Goal: Complete application form: Complete application form

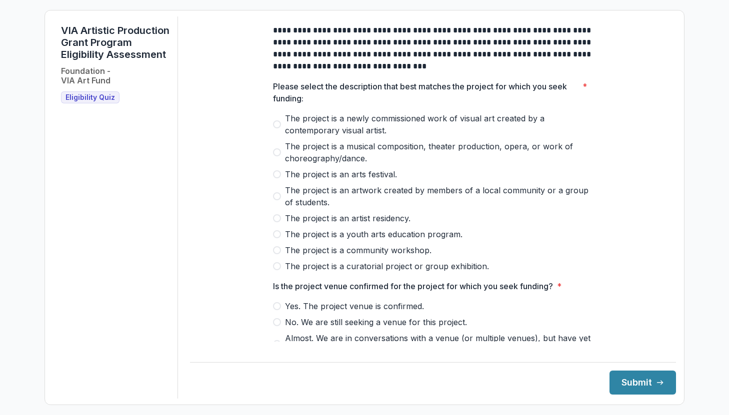
click at [276, 128] on span at bounding box center [277, 124] width 8 height 8
click at [277, 222] on label "The project is an artist residency." at bounding box center [433, 218] width 320 height 12
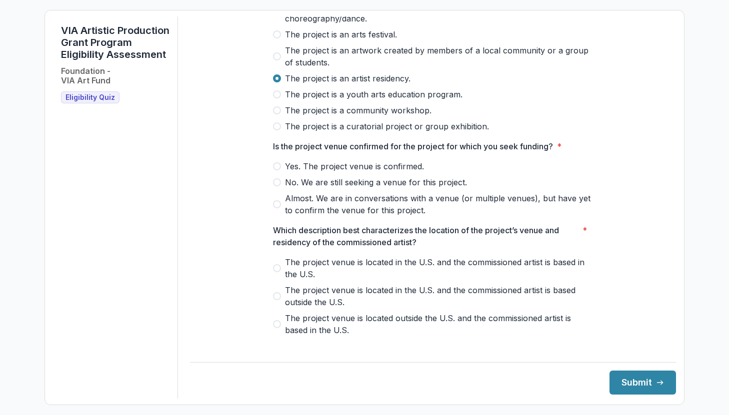
scroll to position [142, 0]
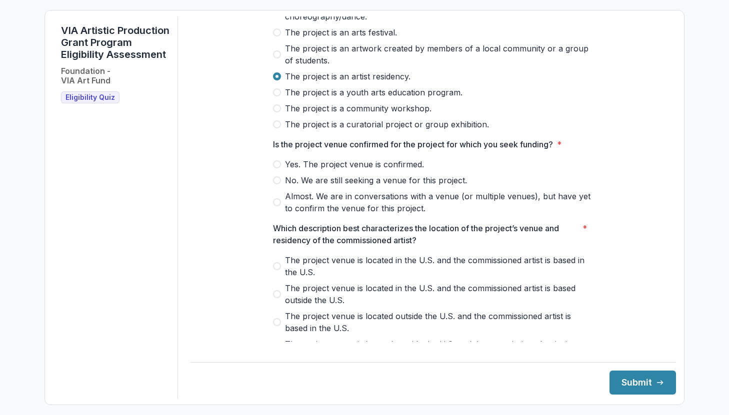
click at [275, 168] on span at bounding box center [277, 164] width 8 height 8
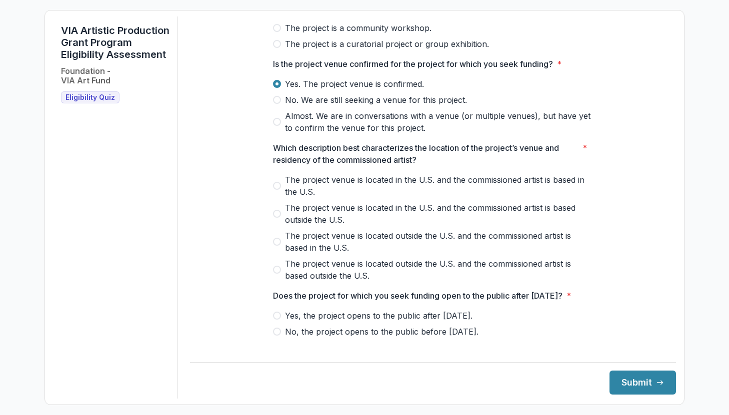
scroll to position [226, 0]
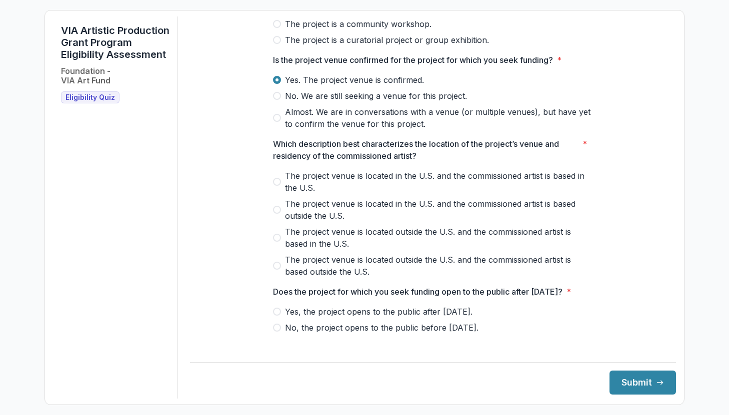
click at [276, 186] on span at bounding box center [277, 182] width 8 height 8
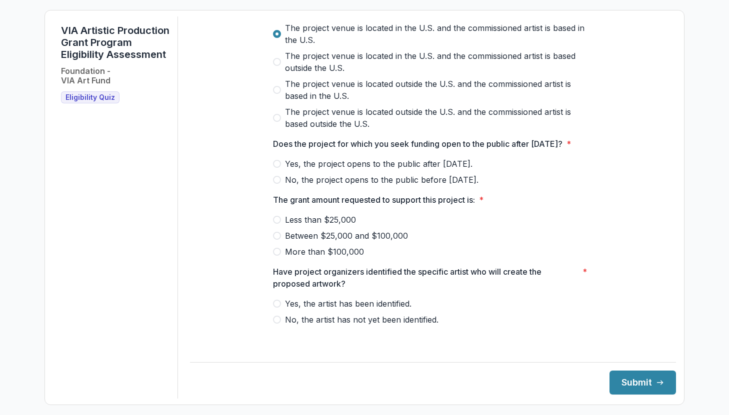
scroll to position [386, 0]
click at [279, 170] on label "Yes, the project opens to the public after [DATE]." at bounding box center [433, 164] width 320 height 12
click at [277, 240] on span at bounding box center [277, 236] width 8 height 8
click at [276, 326] on label "No, the artist has not yet been identified." at bounding box center [433, 320] width 320 height 12
click at [273, 308] on span at bounding box center [277, 304] width 8 height 8
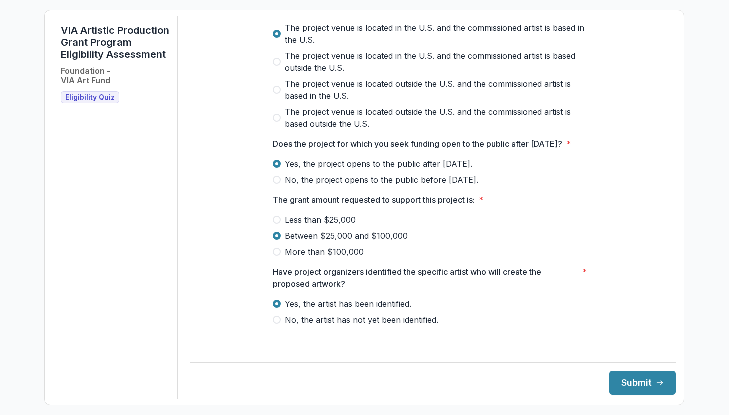
click at [277, 324] on span at bounding box center [277, 320] width 8 height 8
click at [640, 389] on button "Submit" at bounding box center [642, 383] width 66 height 24
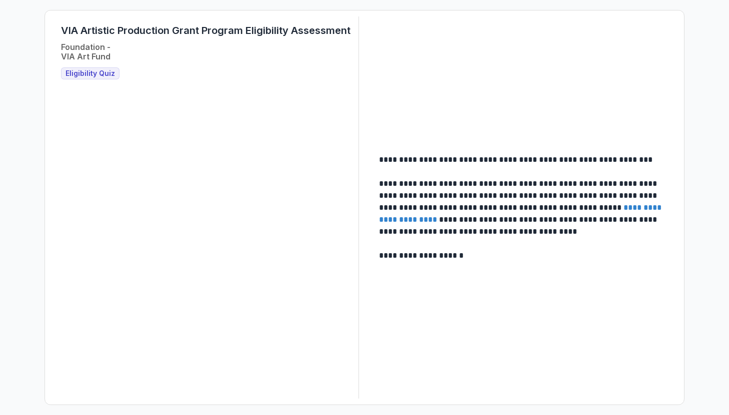
click at [99, 75] on span "Eligibility Quiz" at bounding box center [89, 73] width 49 height 8
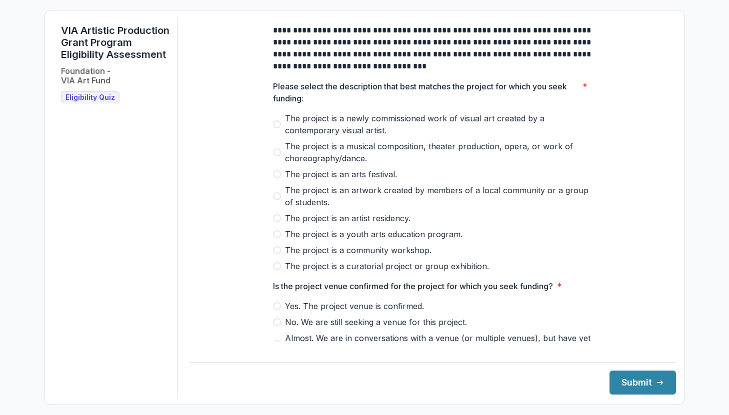
click at [277, 222] on span at bounding box center [277, 218] width 8 height 8
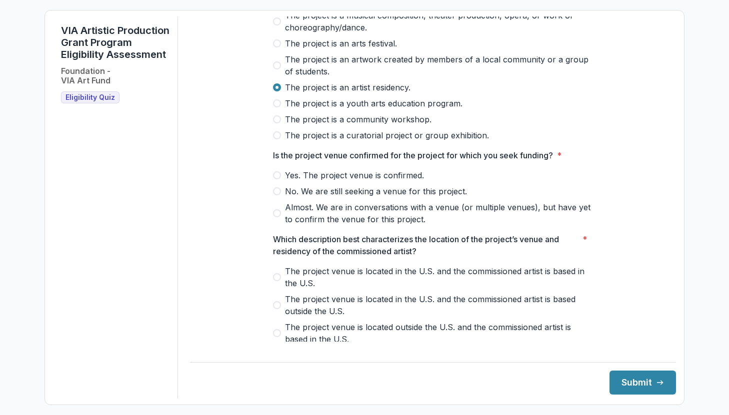
scroll to position [134, 0]
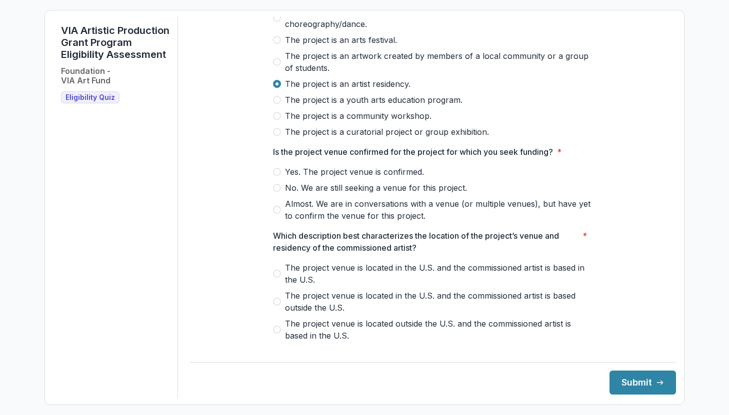
click at [276, 176] on span at bounding box center [277, 172] width 8 height 8
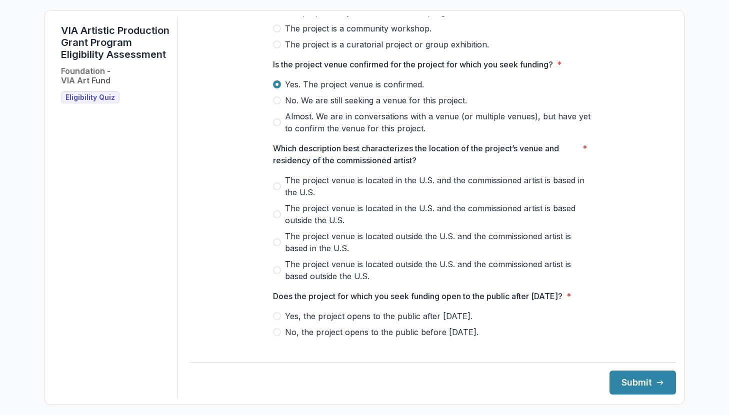
scroll to position [224, 0]
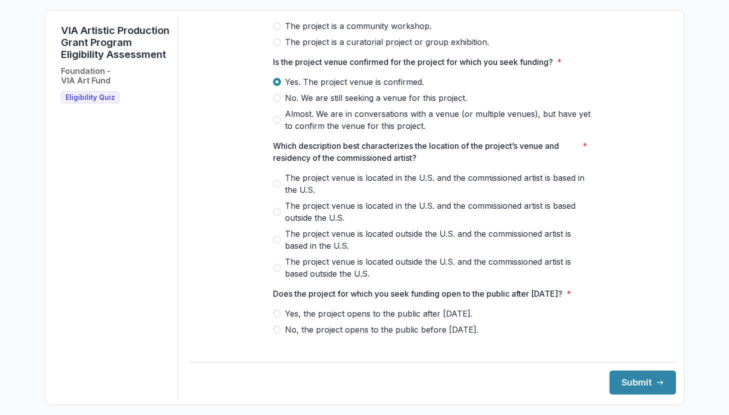
click at [276, 188] on span at bounding box center [277, 184] width 8 height 8
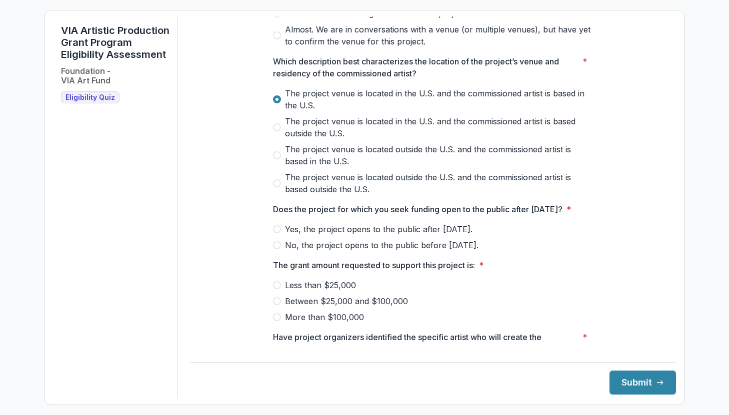
scroll to position [309, 0]
click at [277, 233] on span at bounding box center [277, 229] width 8 height 8
click at [278, 305] on span at bounding box center [277, 301] width 8 height 8
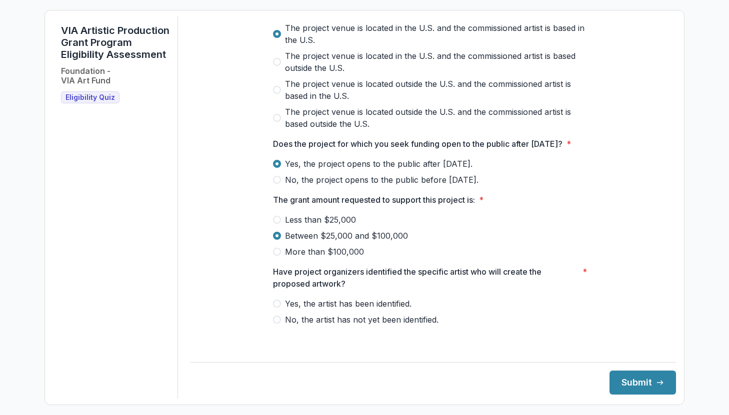
scroll to position [384, 0]
click at [275, 308] on span at bounding box center [277, 304] width 8 height 8
click at [645, 385] on button "Submit" at bounding box center [642, 383] width 66 height 24
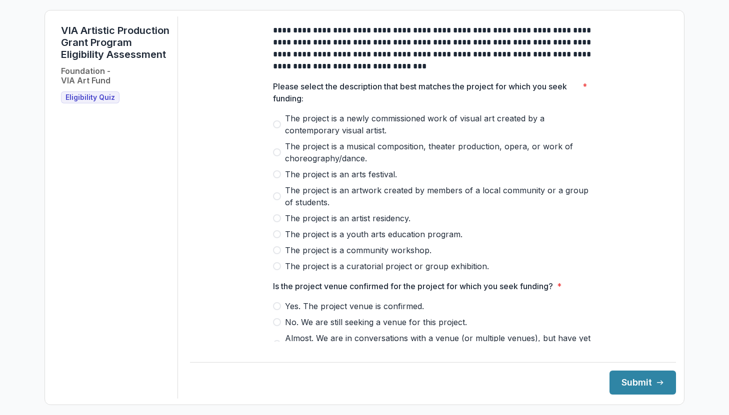
click at [273, 128] on span at bounding box center [277, 124] width 8 height 8
click at [275, 222] on span at bounding box center [277, 218] width 8 height 8
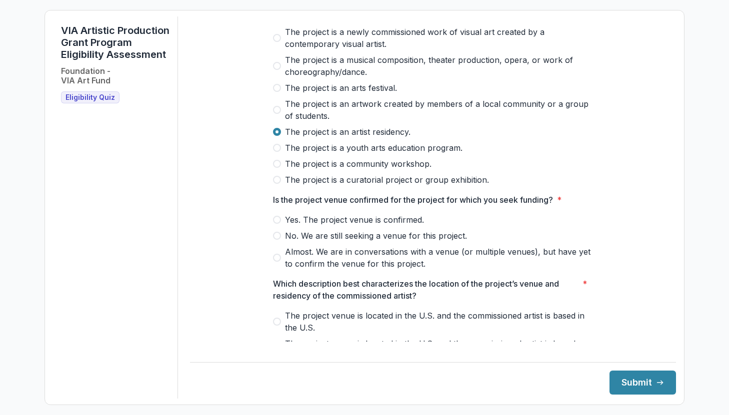
scroll to position [94, 0]
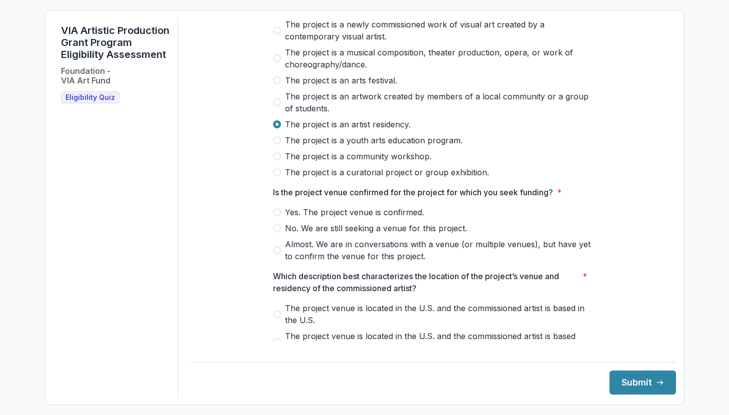
click at [277, 216] on span at bounding box center [277, 212] width 8 height 8
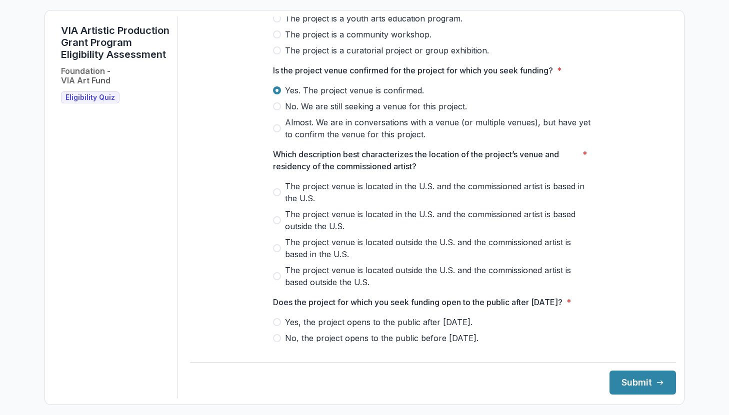
scroll to position [222, 0]
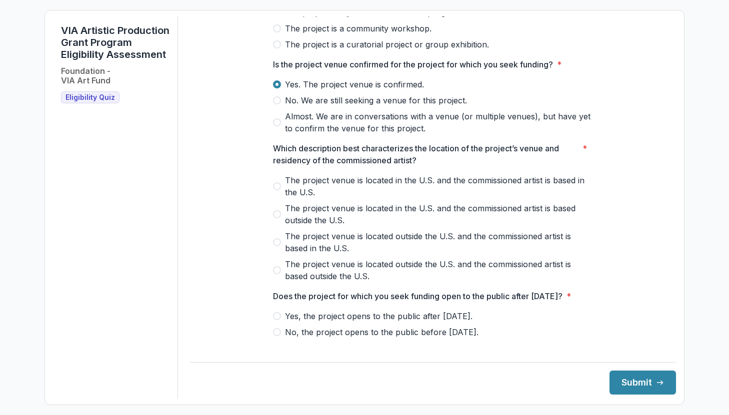
click at [277, 190] on span at bounding box center [277, 186] width 8 height 8
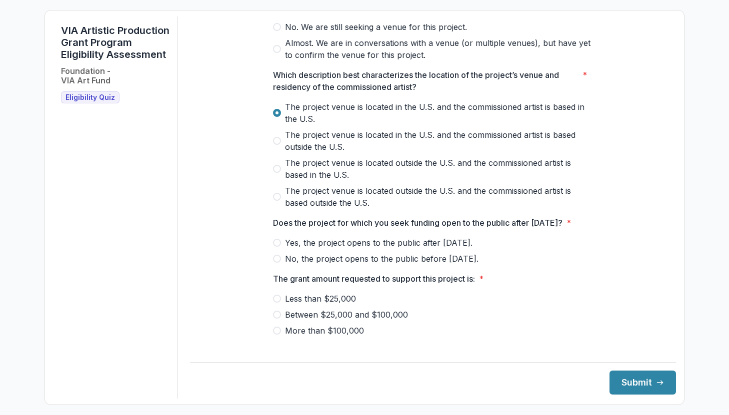
scroll to position [303, 0]
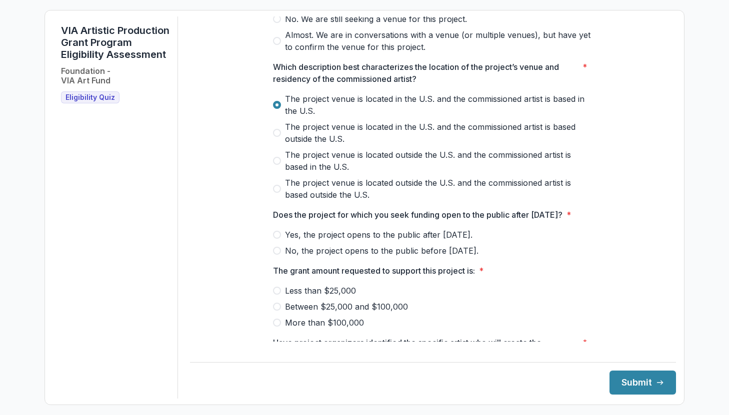
click at [273, 239] on span at bounding box center [277, 235] width 8 height 8
click at [276, 295] on span at bounding box center [277, 291] width 8 height 8
click at [637, 387] on button "Submit" at bounding box center [642, 383] width 66 height 24
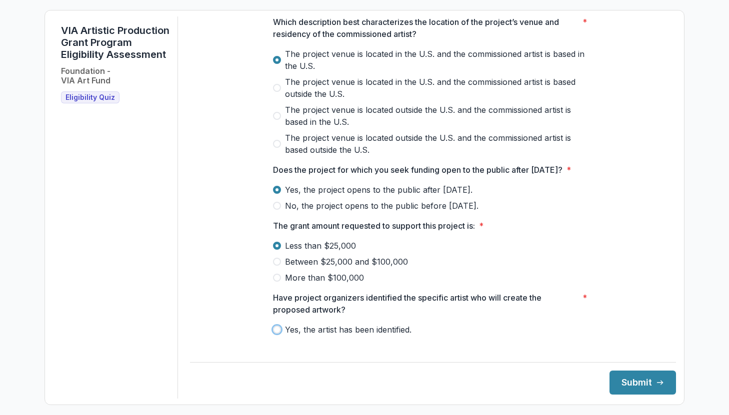
scroll to position [386, 0]
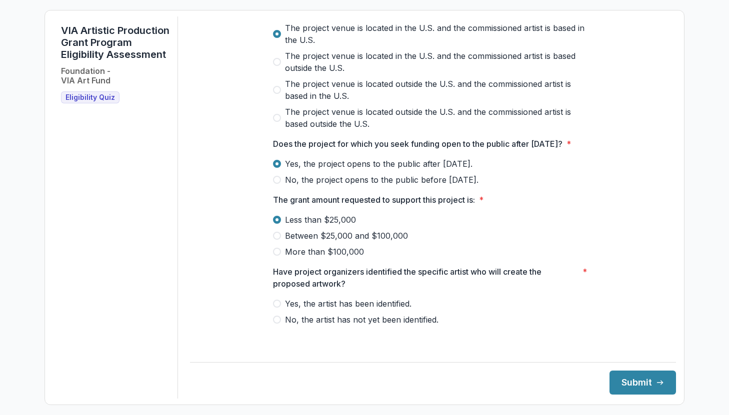
click at [279, 309] on label "Yes, the artist has been identified." at bounding box center [433, 304] width 320 height 12
click at [635, 385] on button "Submit" at bounding box center [642, 383] width 66 height 24
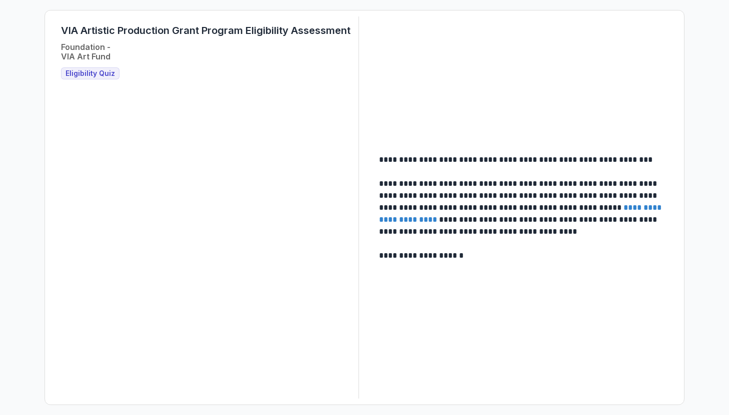
click at [78, 75] on span "Eligibility Quiz" at bounding box center [89, 73] width 49 height 8
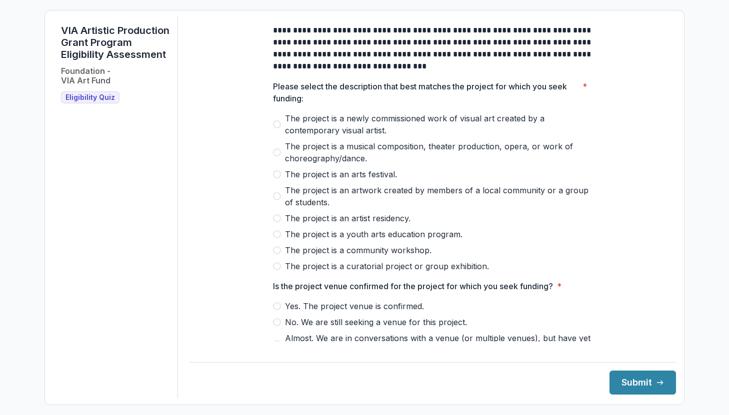
click at [281, 126] on label "The project is a newly commissioned work of visual art created by a contemporar…" at bounding box center [433, 124] width 320 height 24
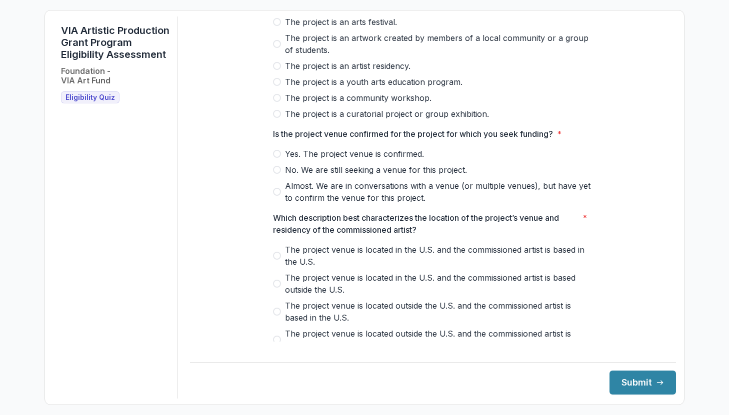
scroll to position [164, 0]
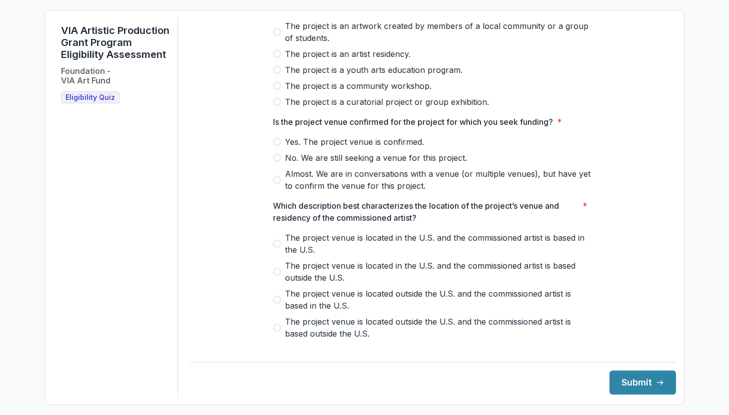
click at [278, 146] on span at bounding box center [277, 142] width 8 height 8
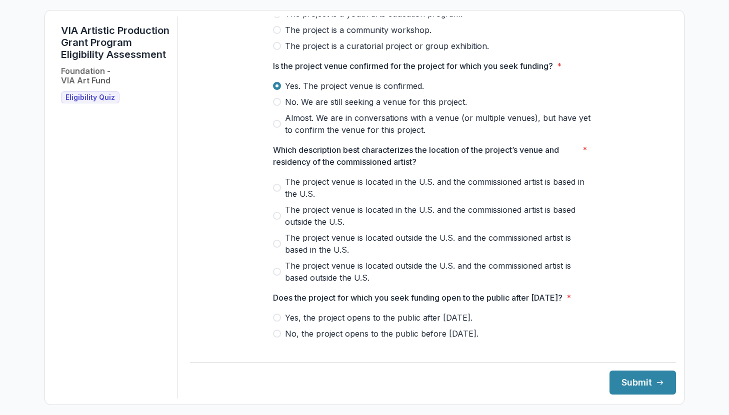
scroll to position [222, 0]
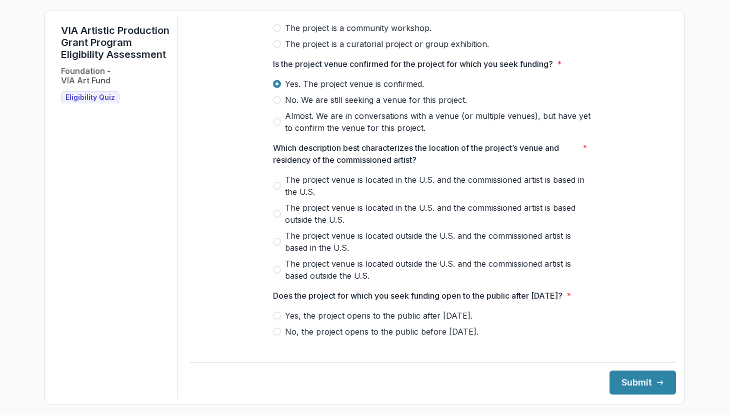
click at [273, 190] on span at bounding box center [277, 186] width 8 height 8
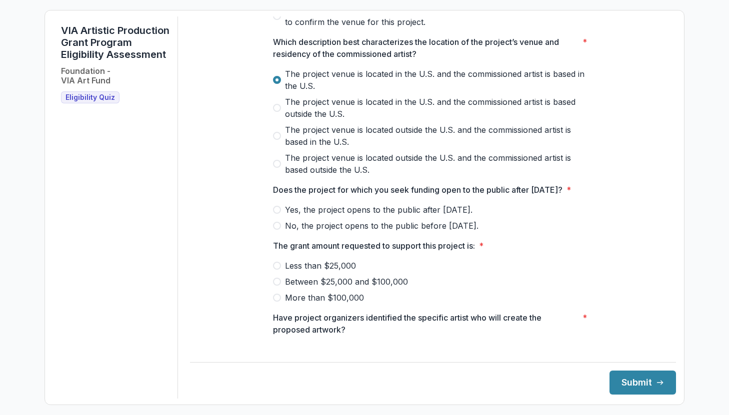
scroll to position [328, 0]
click at [278, 214] on span at bounding box center [277, 210] width 8 height 8
click at [276, 286] on span at bounding box center [277, 282] width 8 height 8
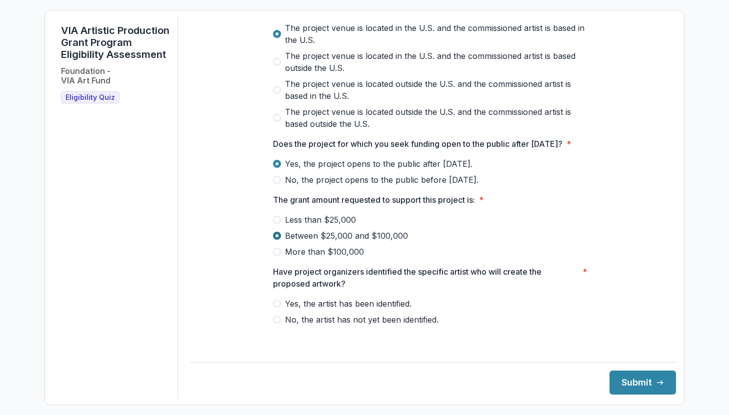
scroll to position [385, 0]
click at [278, 308] on span at bounding box center [277, 304] width 8 height 8
click at [633, 383] on button "Submit" at bounding box center [642, 383] width 66 height 24
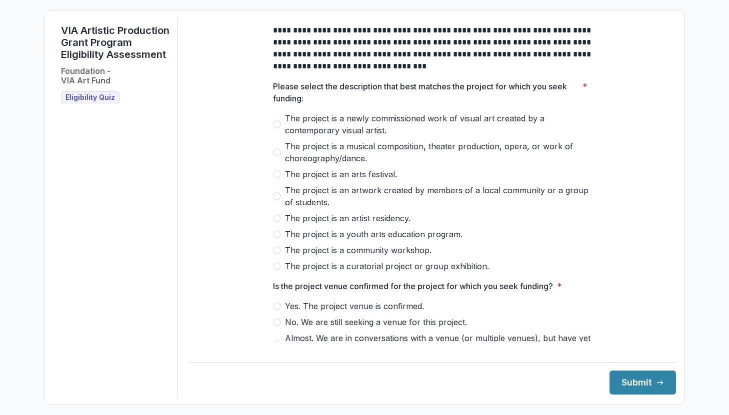
click at [276, 128] on label "The project is a newly commissioned work of visual art created by a contemporar…" at bounding box center [433, 124] width 320 height 24
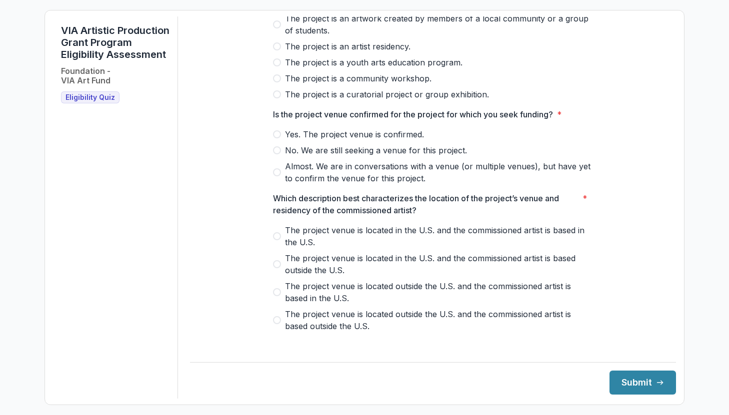
scroll to position [177, 0]
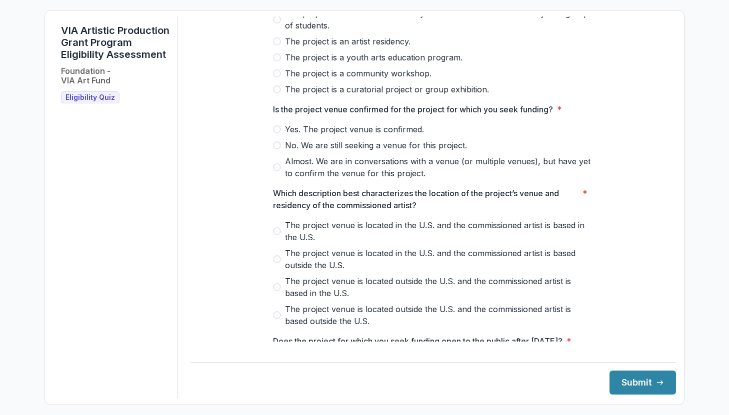
click at [279, 135] on label "Yes. The project venue is confirmed." at bounding box center [433, 129] width 320 height 12
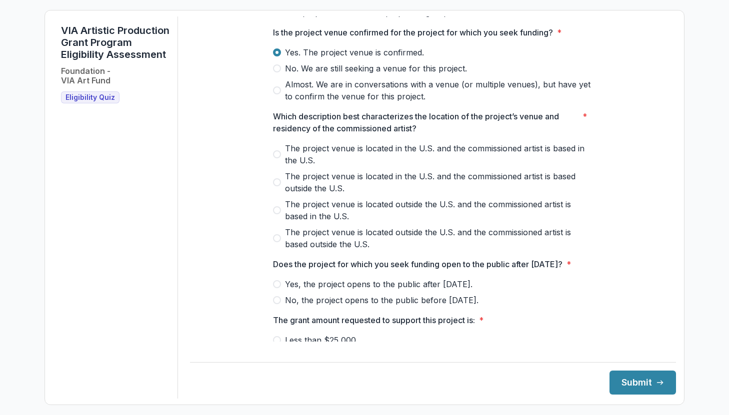
scroll to position [253, 0]
click at [278, 159] on span at bounding box center [277, 155] width 8 height 8
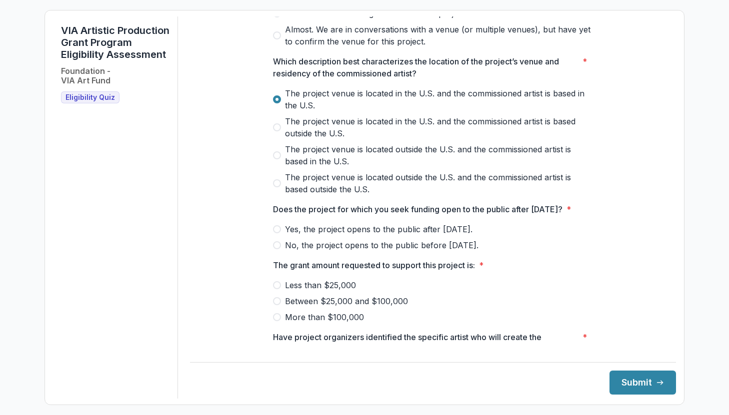
scroll to position [334, 0]
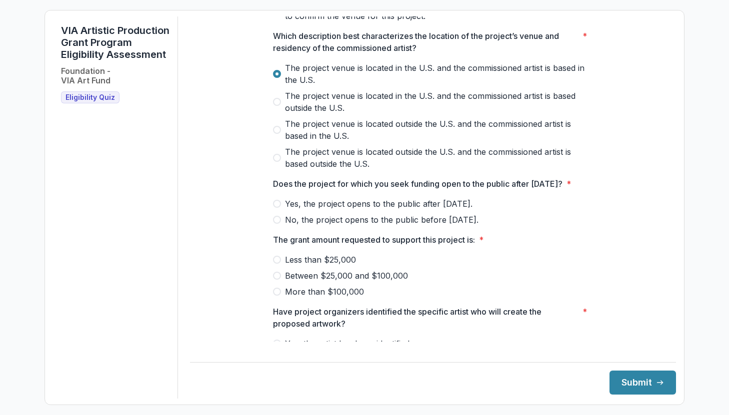
click at [277, 208] on span at bounding box center [277, 204] width 8 height 8
click at [275, 264] on span at bounding box center [277, 260] width 8 height 8
click at [277, 280] on span at bounding box center [277, 276] width 8 height 8
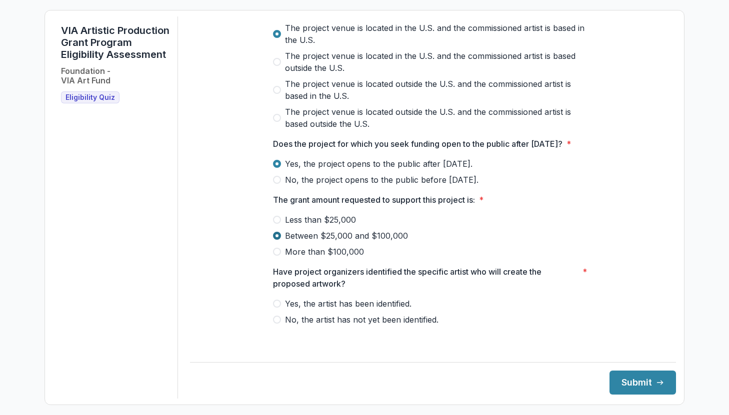
scroll to position [386, 0]
click at [278, 324] on span at bounding box center [277, 320] width 8 height 8
click at [656, 381] on icon "submit" at bounding box center [660, 383] width 8 height 8
